Goal: Information Seeking & Learning: Learn about a topic

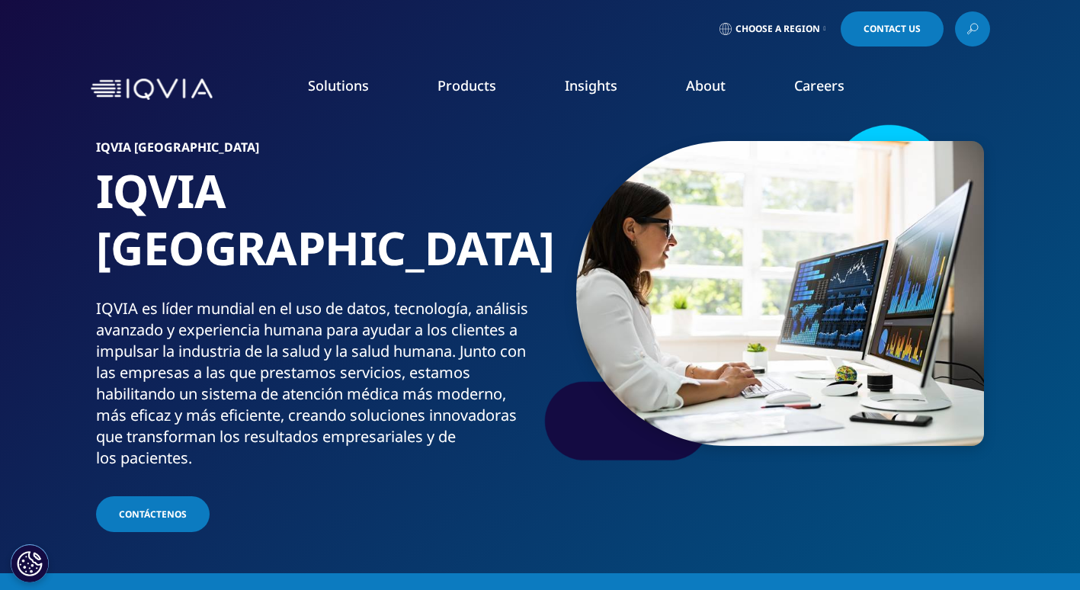
click at [777, 19] on link "Choose a Region" at bounding box center [772, 28] width 113 height 35
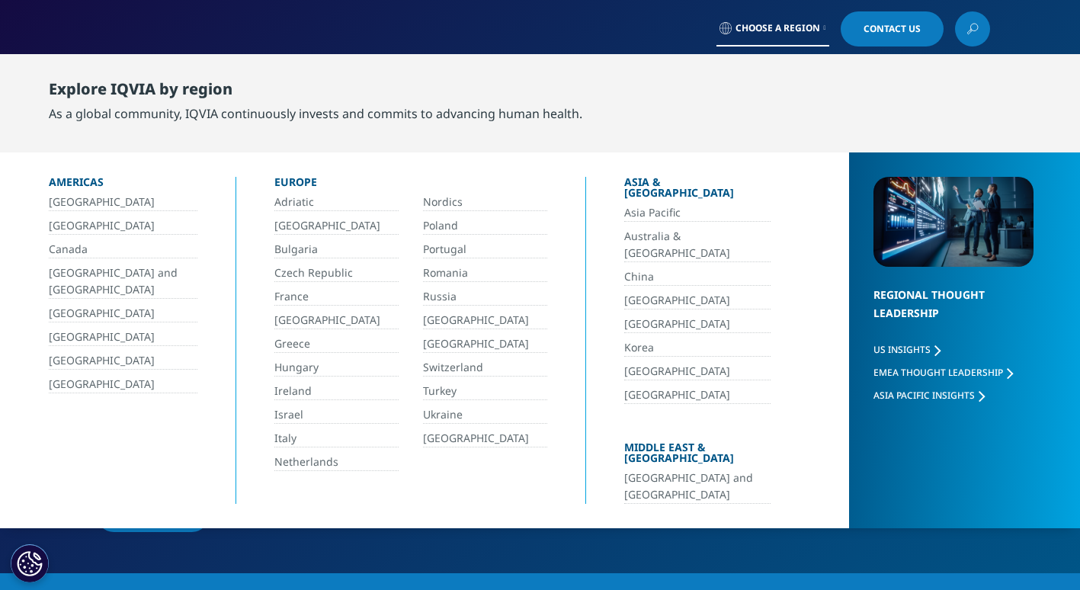
click at [68, 247] on link "Canada" at bounding box center [123, 250] width 149 height 18
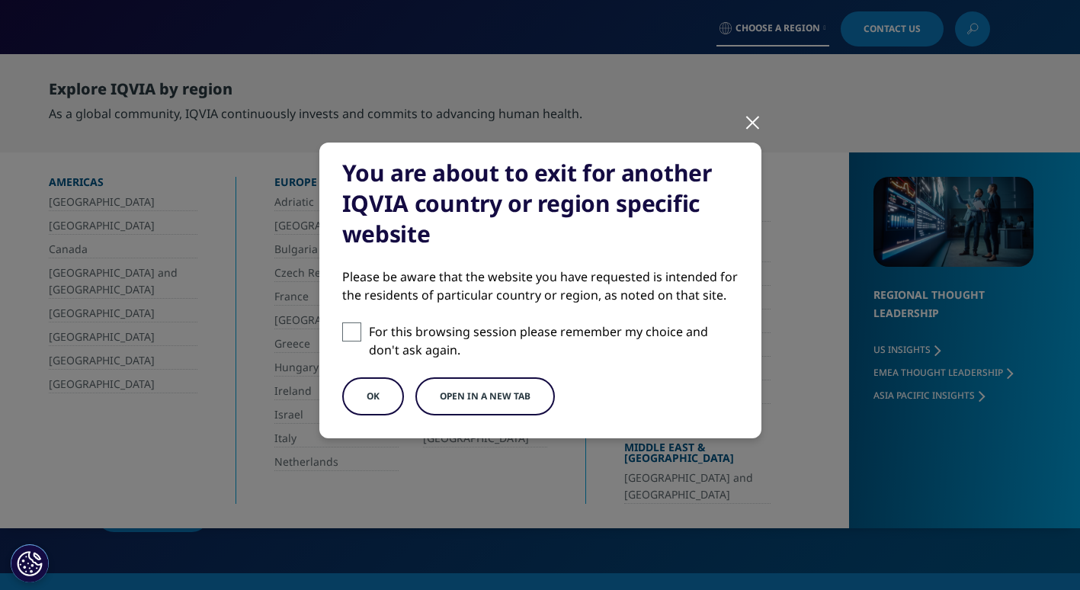
click at [379, 391] on button "OK" at bounding box center [373, 396] width 62 height 38
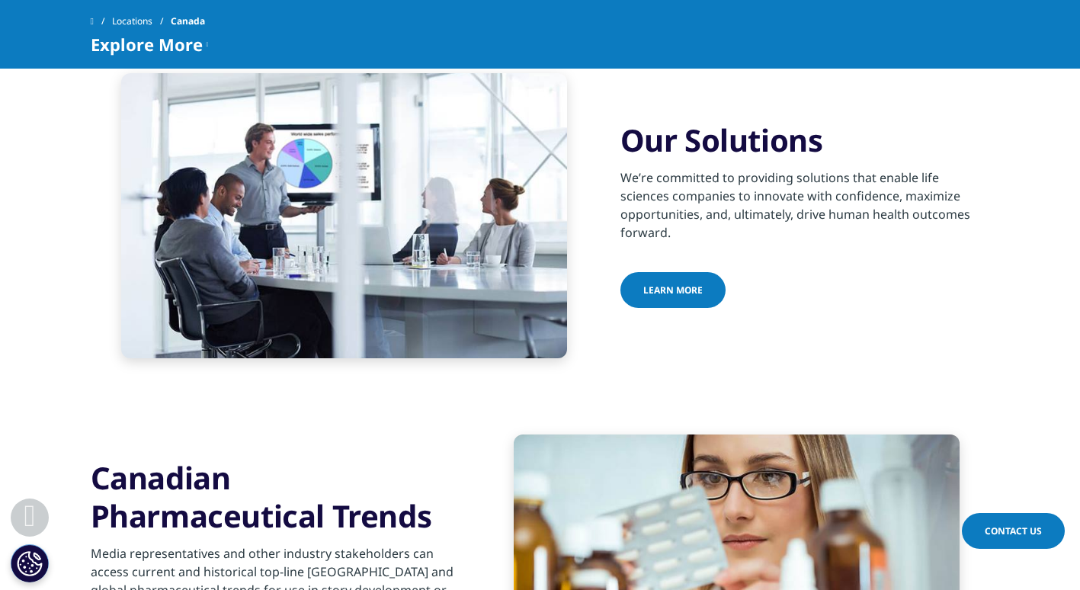
scroll to position [516, 0]
click at [667, 273] on link "Learn More" at bounding box center [672, 291] width 105 height 36
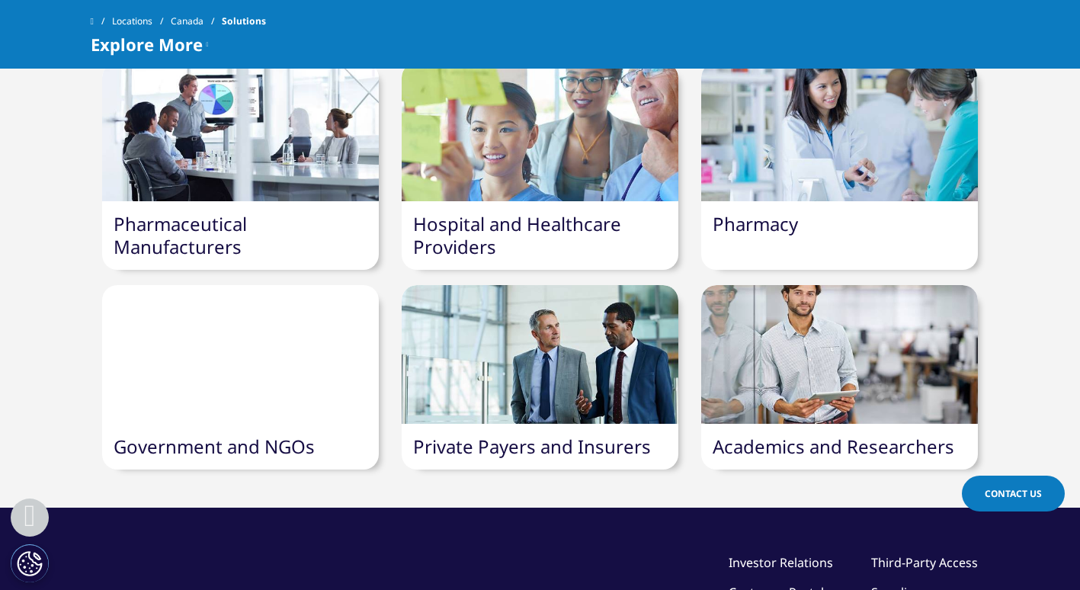
scroll to position [517, 0]
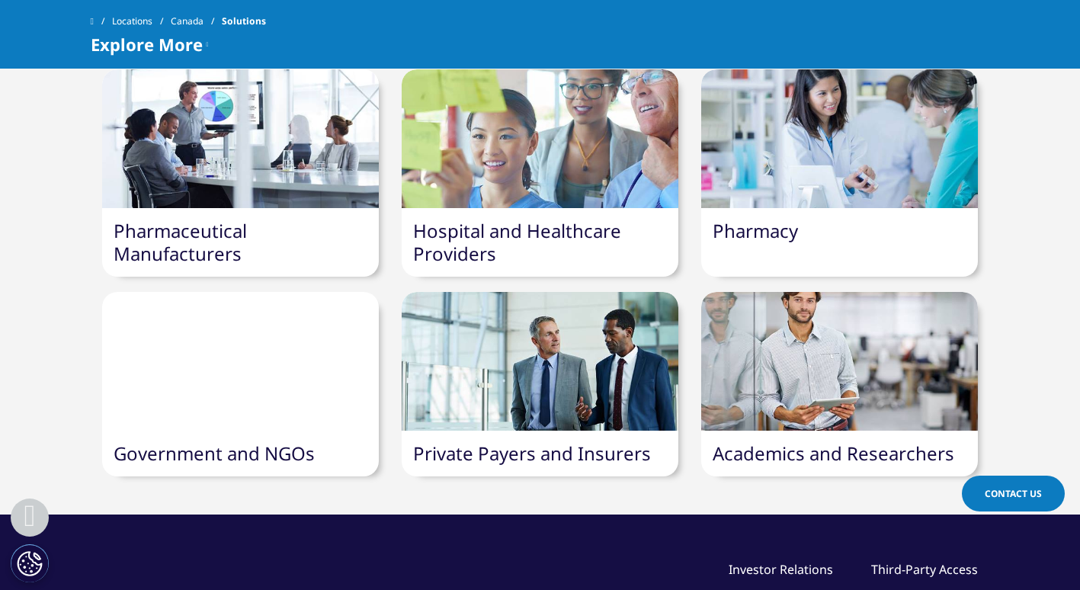
click at [555, 235] on link "Hospital and Healthcare Providers" at bounding box center [517, 242] width 208 height 48
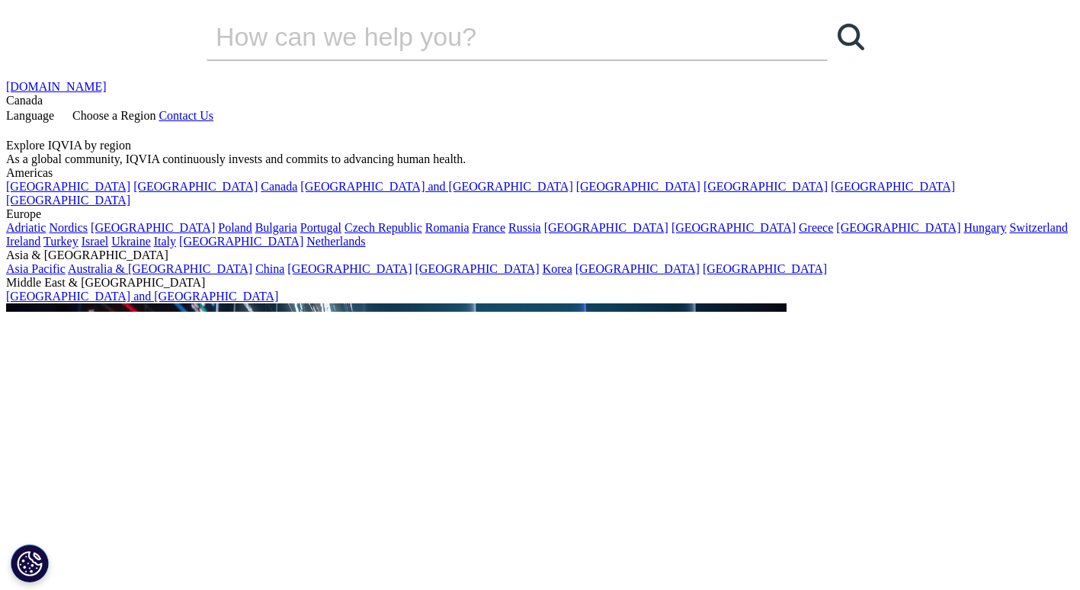
click at [77, 206] on link "[GEOGRAPHIC_DATA]" at bounding box center [68, 200] width 124 height 13
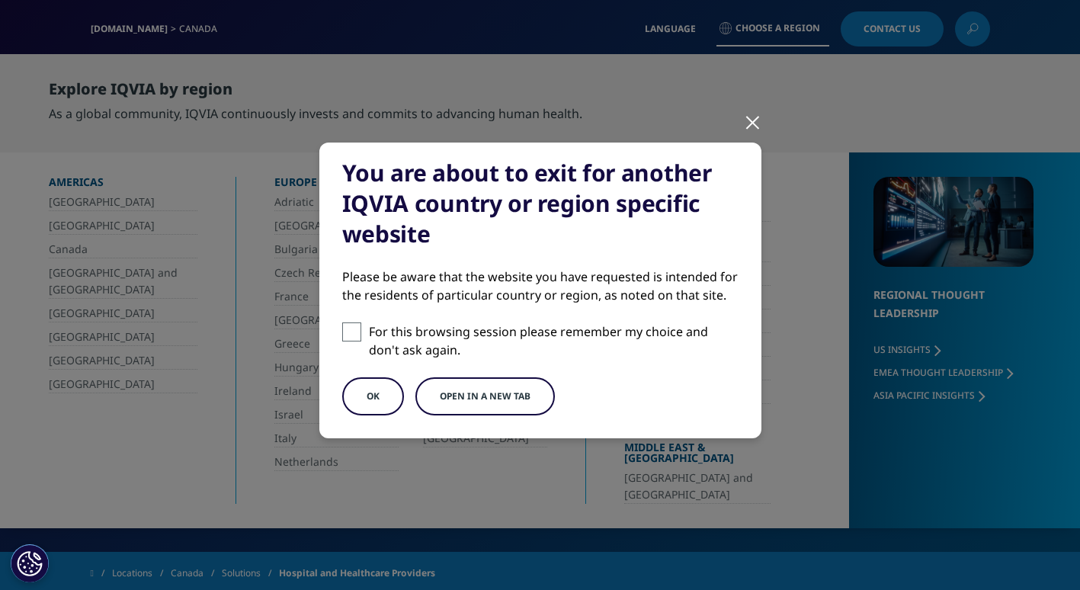
click at [365, 384] on button "OK" at bounding box center [373, 396] width 62 height 38
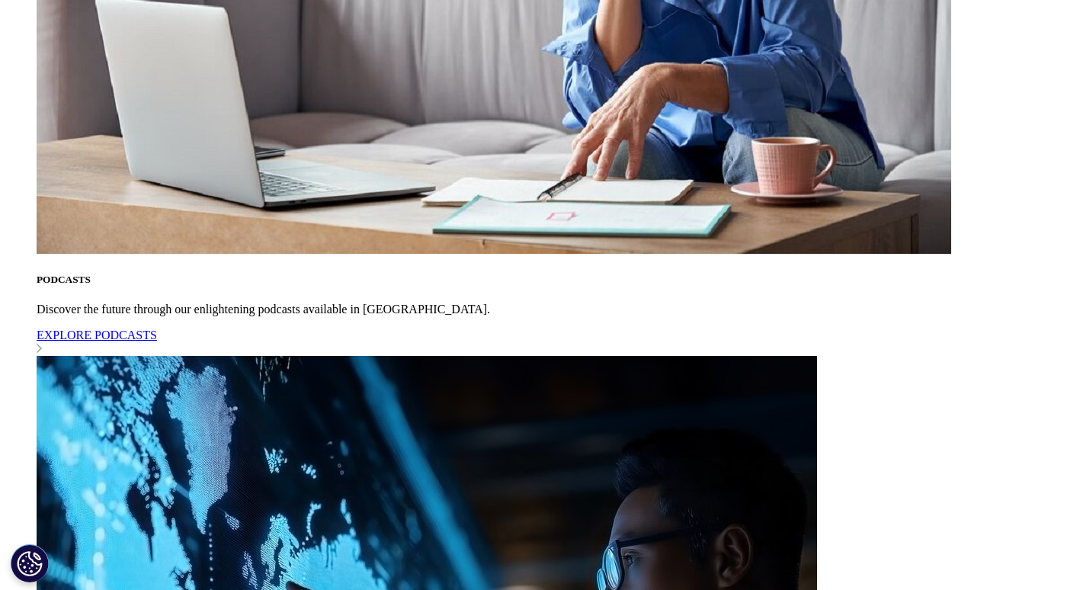
scroll to position [1738, 0]
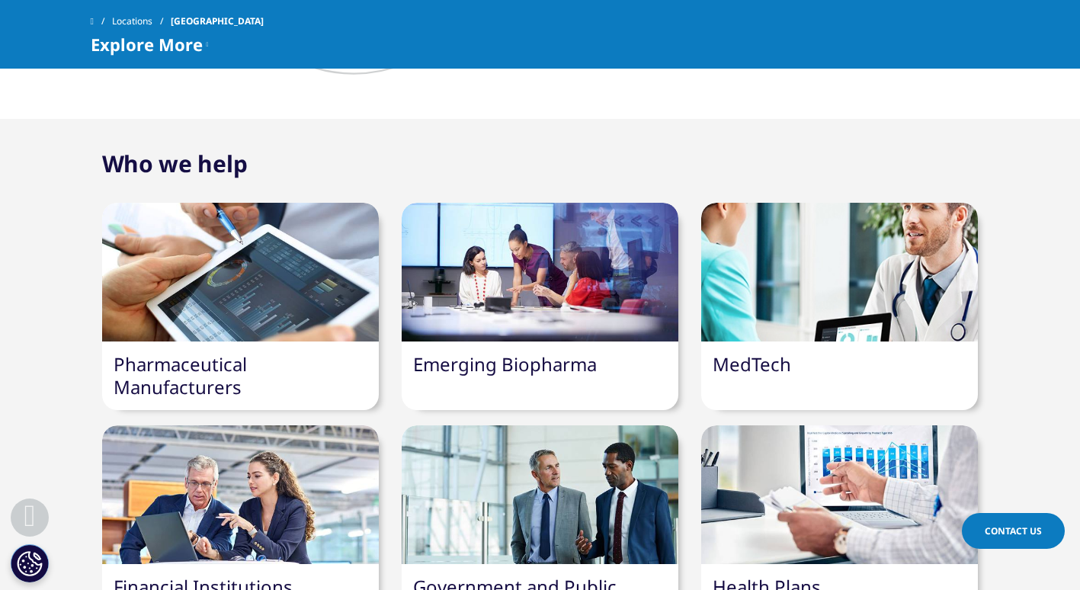
click at [784, 270] on div at bounding box center [839, 272] width 277 height 139
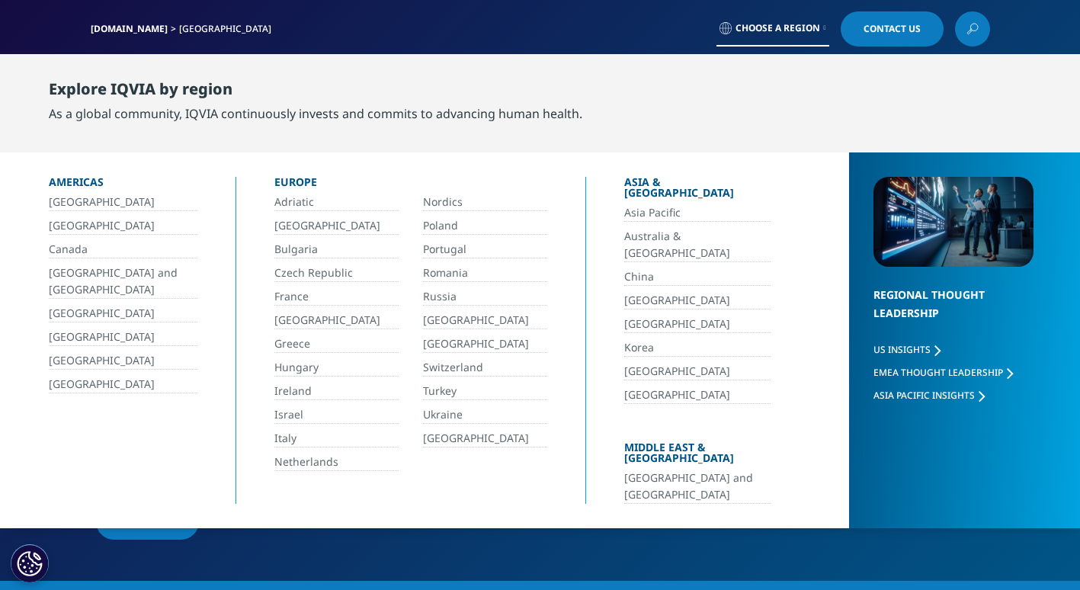
click at [60, 367] on link "[GEOGRAPHIC_DATA]" at bounding box center [123, 361] width 149 height 18
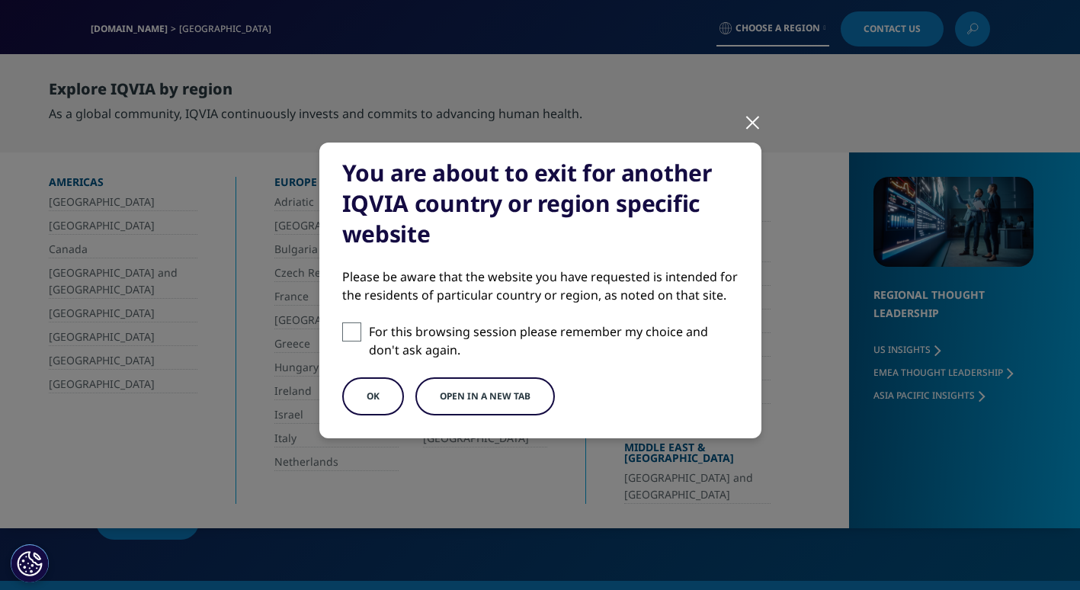
click at [373, 385] on button "OK" at bounding box center [373, 396] width 62 height 38
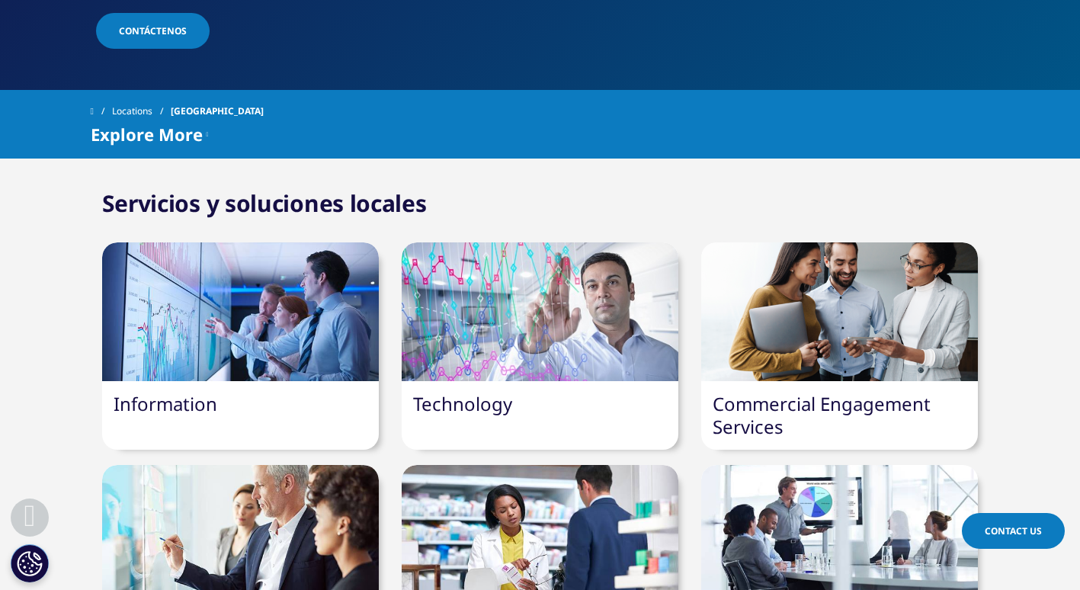
scroll to position [484, 0]
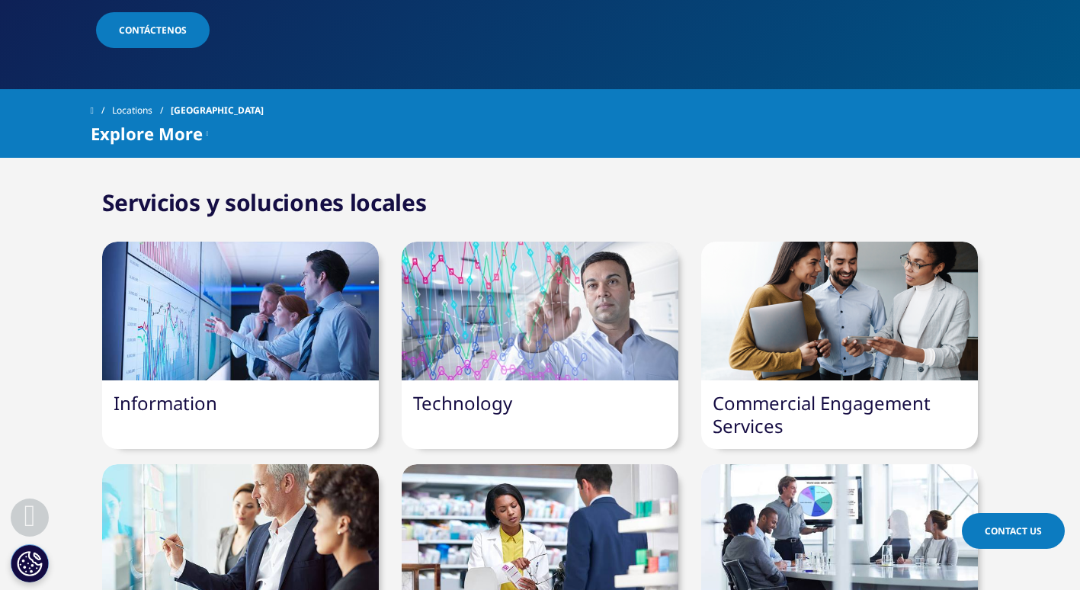
click at [852, 380] on div "Commercial Engagement Services" at bounding box center [839, 414] width 277 height 69
click at [855, 390] on link "Commercial Engagement Services" at bounding box center [821, 414] width 218 height 48
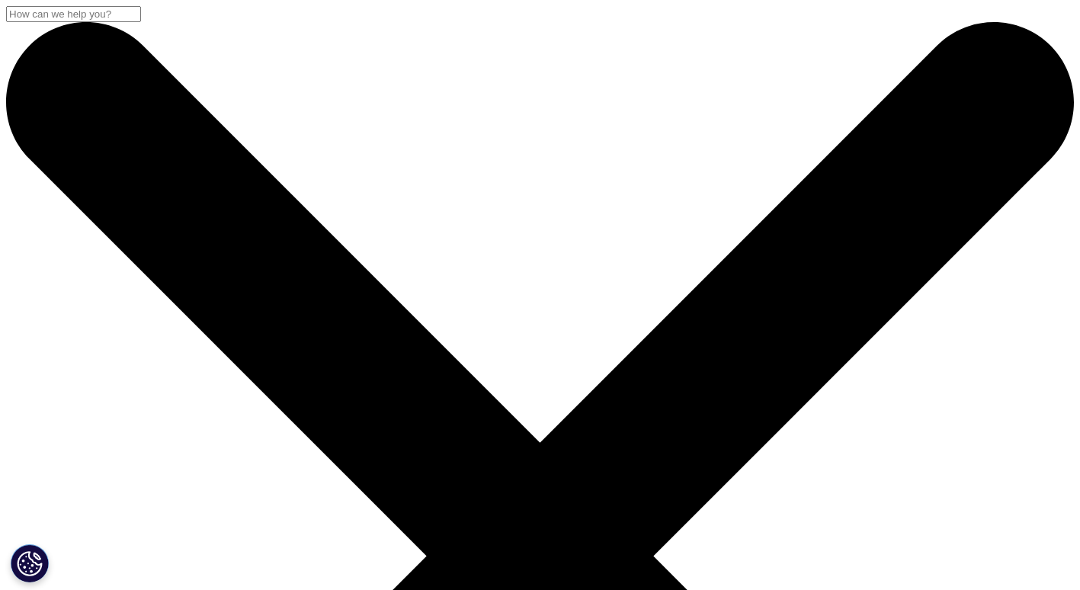
click at [141, 22] on input "Buscar" at bounding box center [73, 14] width 135 height 16
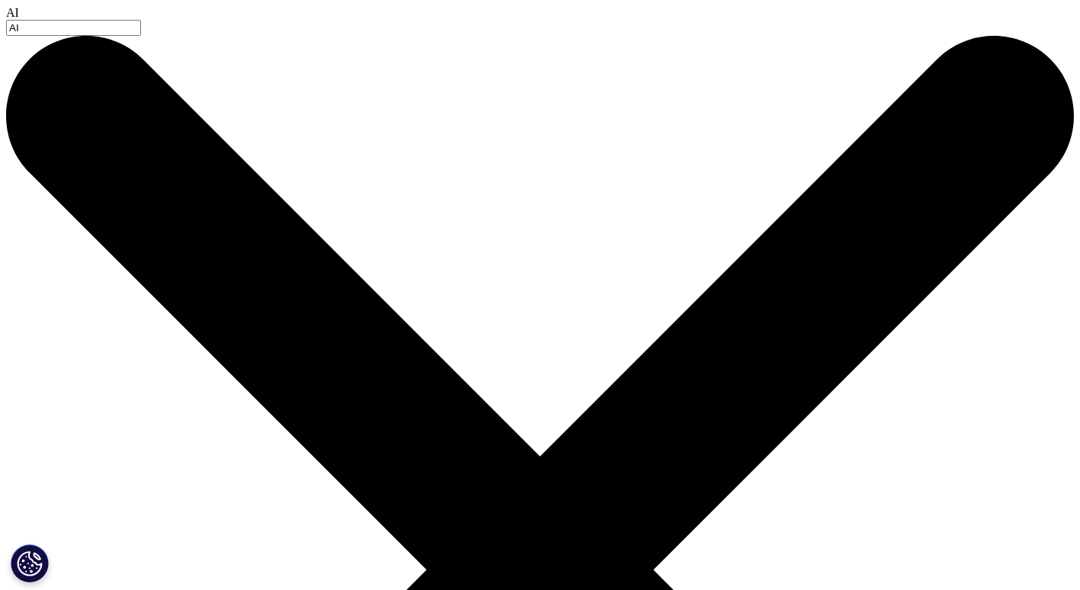
type input "AI"
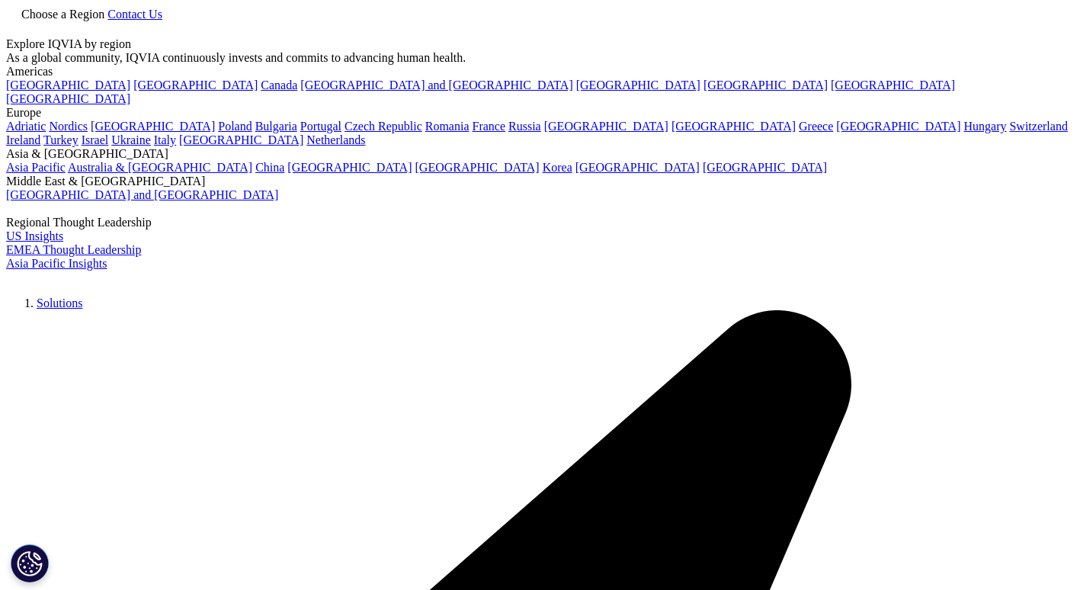
type input "AI"
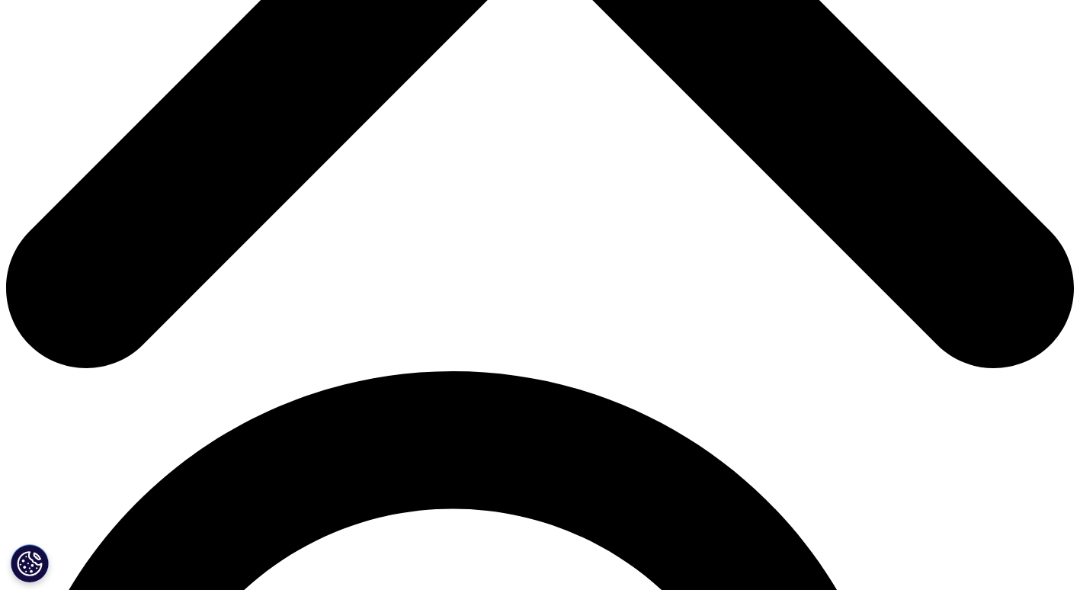
scroll to position [722, 0]
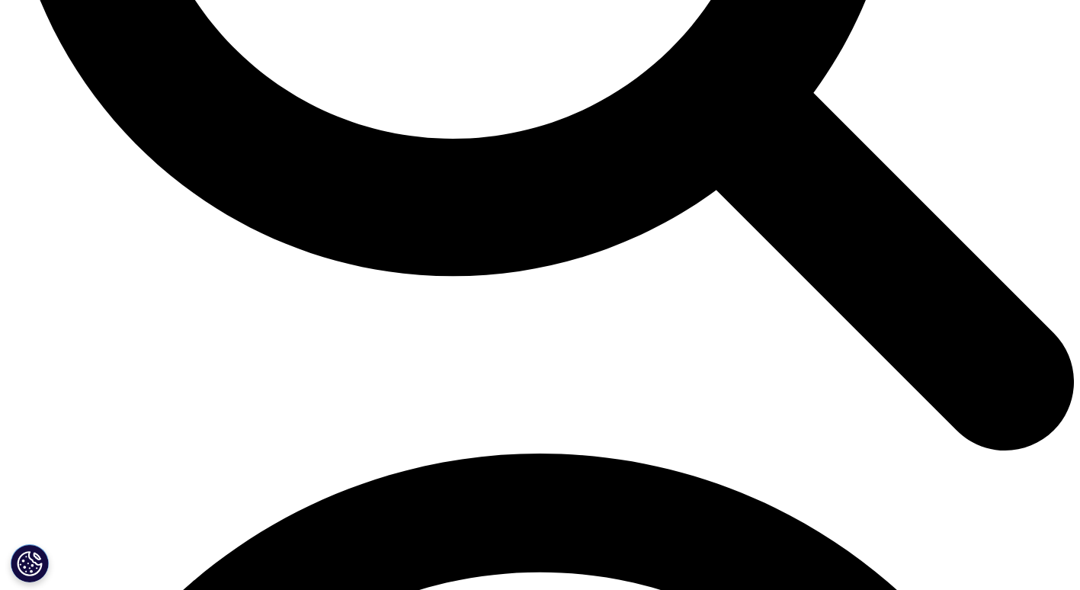
scroll to position [1710, 0]
